Goal: Transaction & Acquisition: Purchase product/service

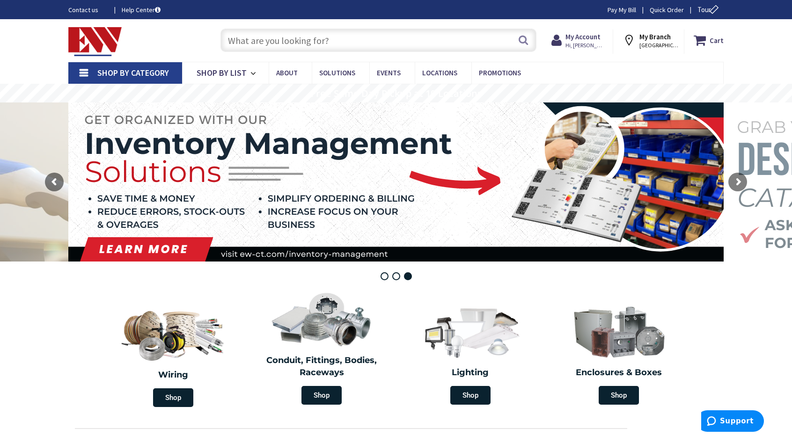
click at [274, 35] on input "text" at bounding box center [379, 40] width 316 height 23
type input "led retro"
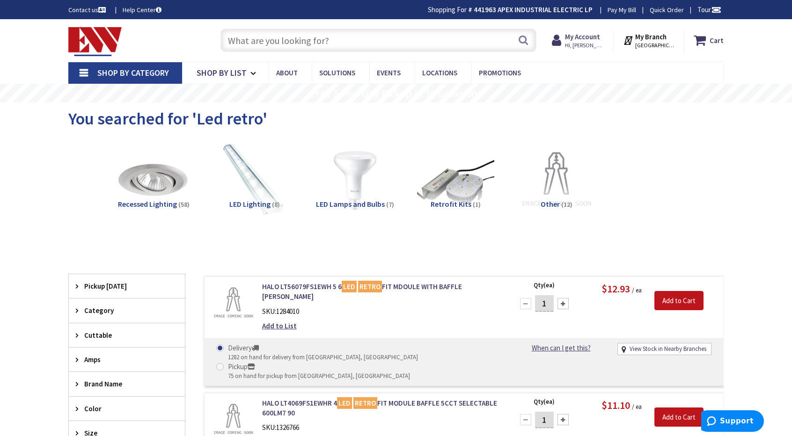
click at [301, 36] on input "text" at bounding box center [379, 40] width 316 height 23
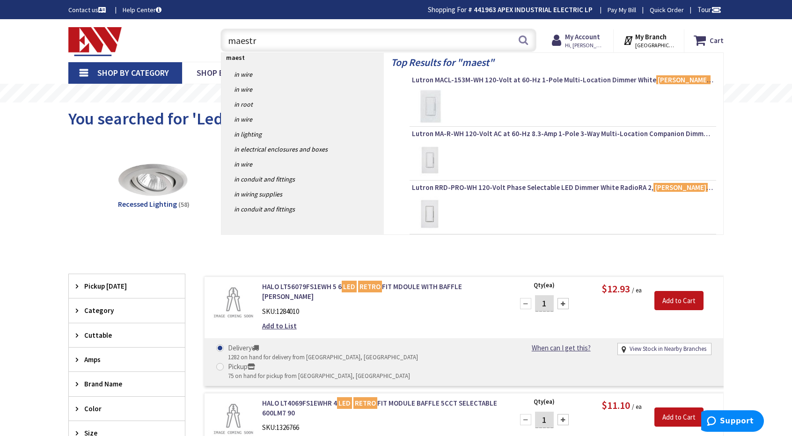
type input "maestro"
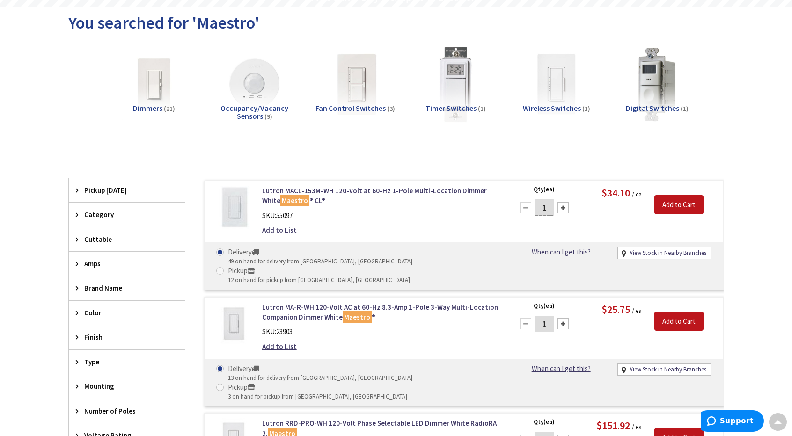
scroll to position [103, 0]
